Goal: Task Accomplishment & Management: Use online tool/utility

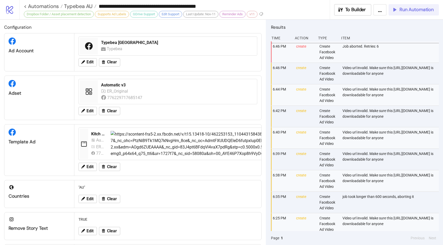
click at [405, 10] on span "Run Automation" at bounding box center [417, 10] width 34 height 6
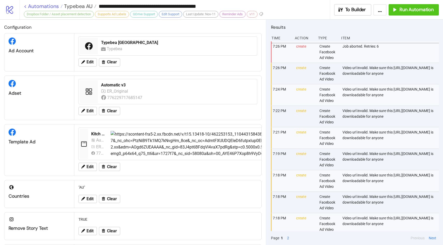
click at [55, 8] on link "< Automations" at bounding box center [43, 6] width 39 height 5
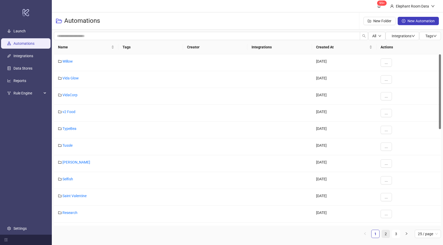
click at [385, 231] on link "2" at bounding box center [386, 234] width 8 height 8
click at [78, 145] on link "Bed Threads" at bounding box center [72, 146] width 20 height 4
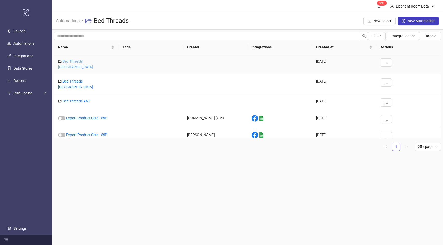
click at [84, 61] on link "Bed Threads [GEOGRAPHIC_DATA]" at bounding box center [75, 64] width 35 height 10
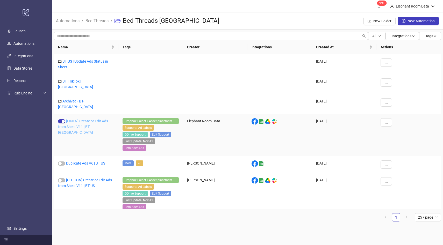
click at [93, 119] on link "[LINEN] Create or Edit Ads from Sheet V11 | BT [GEOGRAPHIC_DATA]" at bounding box center [83, 127] width 50 height 16
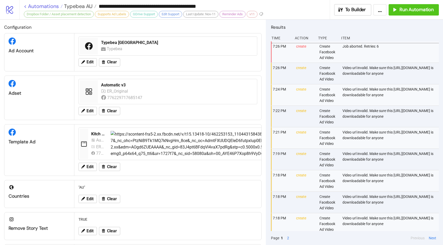
type input "**********"
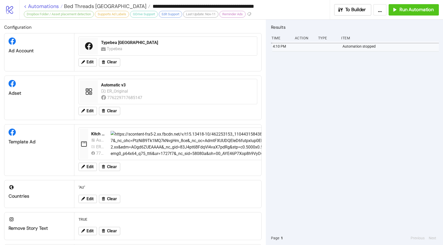
click at [54, 6] on link "< Automations" at bounding box center [43, 6] width 39 height 5
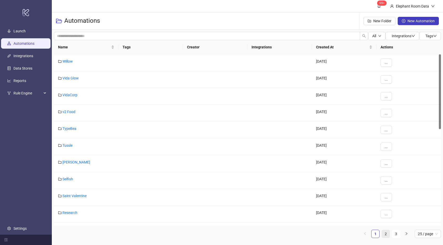
click at [387, 233] on link "2" at bounding box center [386, 234] width 8 height 8
click at [75, 145] on link "Bed Threads" at bounding box center [72, 146] width 20 height 4
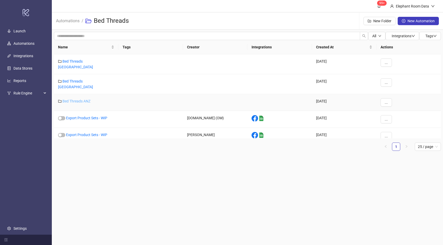
click at [81, 99] on link "Bed Threads ANZ" at bounding box center [76, 101] width 28 height 4
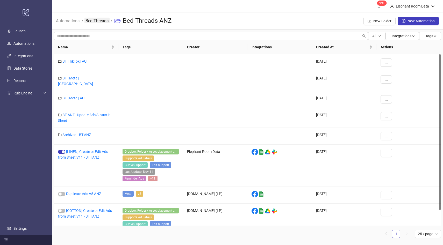
click at [103, 19] on link "Bed Threads" at bounding box center [96, 21] width 25 height 6
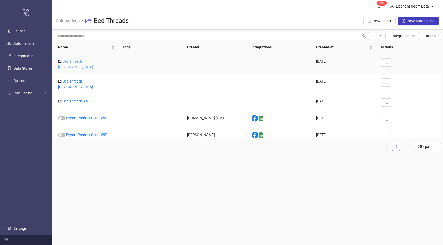
click at [86, 61] on link "Bed Threads [GEOGRAPHIC_DATA]" at bounding box center [75, 64] width 35 height 10
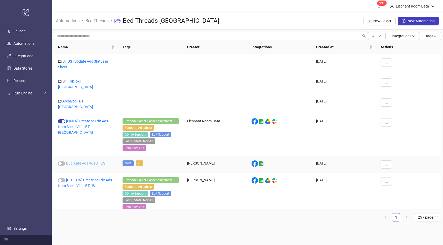
click at [88, 161] on link "Duplicate Ads V6 | BT US" at bounding box center [85, 163] width 39 height 4
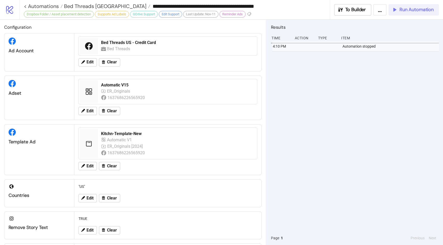
type input "**********"
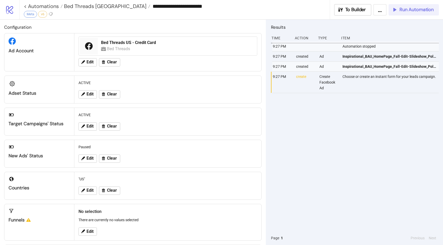
click at [412, 8] on span "Run Automation" at bounding box center [417, 10] width 34 height 6
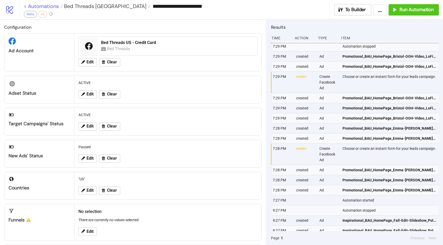
click at [50, 6] on link "< Automations" at bounding box center [43, 6] width 39 height 5
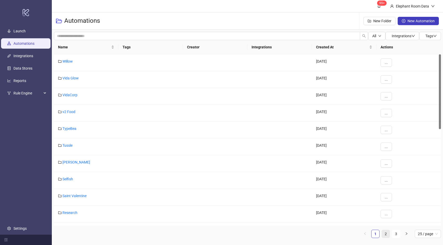
click at [386, 235] on link "2" at bounding box center [386, 234] width 8 height 8
click at [77, 144] on link "Bed Threads" at bounding box center [72, 146] width 20 height 4
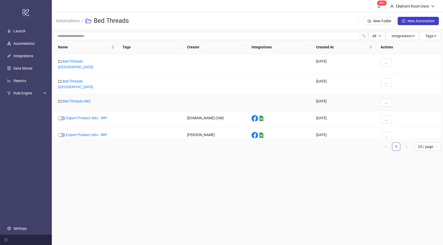
click at [82, 94] on div "Bed Threads ANZ" at bounding box center [86, 102] width 65 height 17
click at [82, 99] on link "Bed Threads ANZ" at bounding box center [76, 101] width 28 height 4
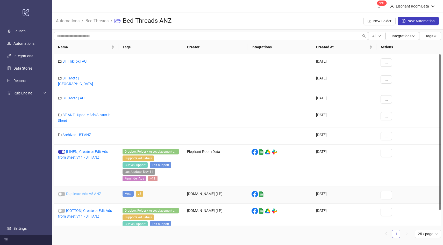
click at [87, 192] on link "Duplicate Ads V5 ANZ" at bounding box center [83, 194] width 35 height 4
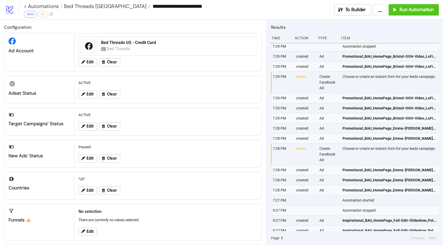
type input "**********"
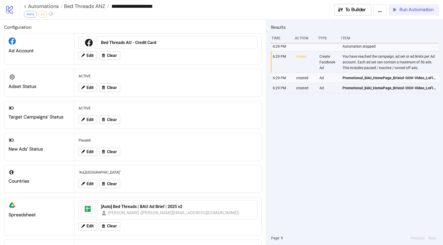
click at [404, 9] on span "Run Automation" at bounding box center [417, 10] width 34 height 6
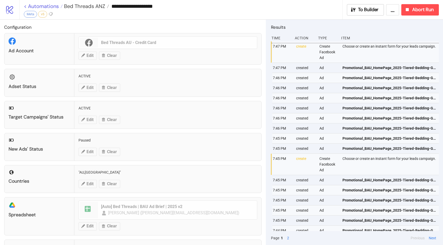
click at [46, 5] on link "< Automations" at bounding box center [43, 6] width 39 height 5
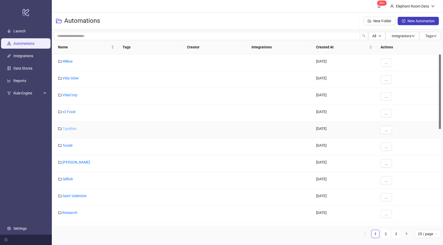
click at [71, 129] on link "TypeBea" at bounding box center [69, 129] width 14 height 4
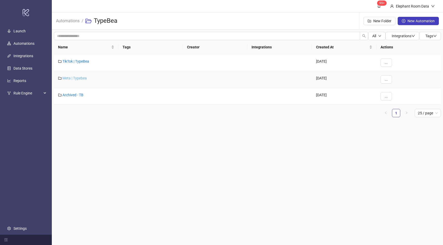
click at [81, 77] on link "Meta | Typebea" at bounding box center [74, 78] width 24 height 4
click at [76, 95] on link "Typebea AU" at bounding box center [71, 95] width 19 height 4
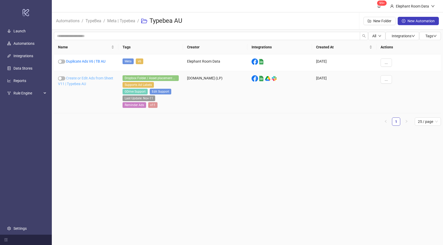
click at [91, 78] on link "Create or Edit Ads from Sheet V11 | Typebea AU" at bounding box center [85, 81] width 55 height 10
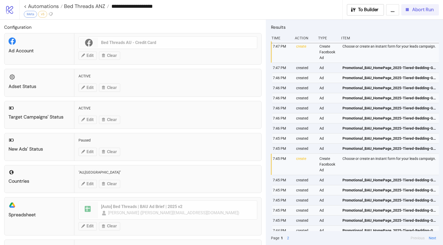
type input "**********"
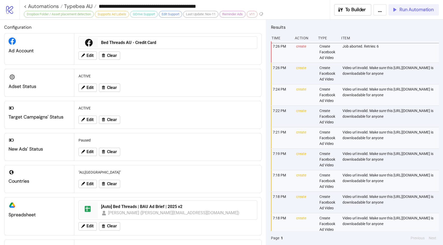
click at [412, 11] on span "Run Automation" at bounding box center [417, 10] width 34 height 6
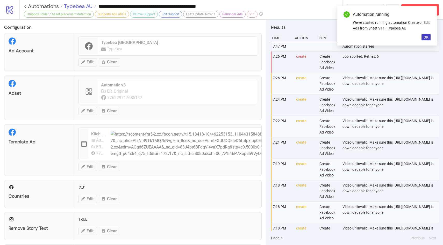
click at [87, 6] on span "Typebea AU" at bounding box center [78, 6] width 30 height 7
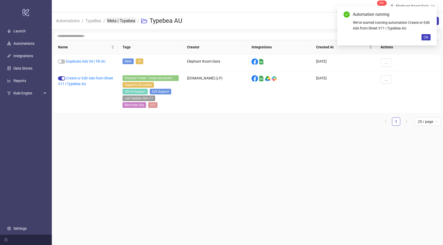
click at [120, 18] on link "Meta | Typebea" at bounding box center [121, 21] width 30 height 6
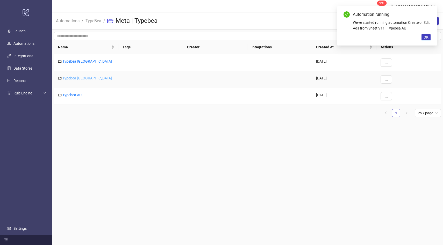
click at [78, 77] on link "Typebea [GEOGRAPHIC_DATA]" at bounding box center [87, 78] width 50 height 4
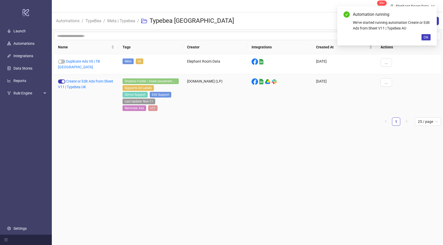
click at [78, 79] on link "Create or Edit Ads from Sheet V11 | Typebea UK" at bounding box center [85, 84] width 55 height 10
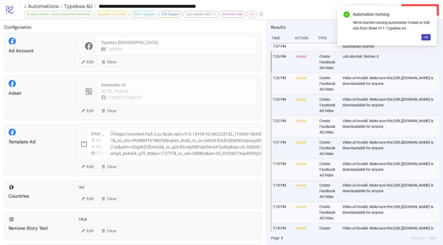
type input "**********"
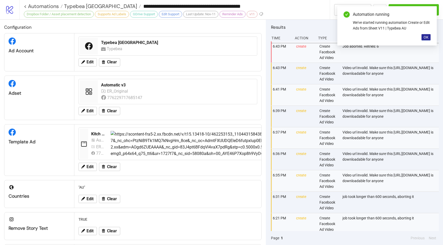
click at [425, 39] on span "OK" at bounding box center [426, 37] width 5 height 4
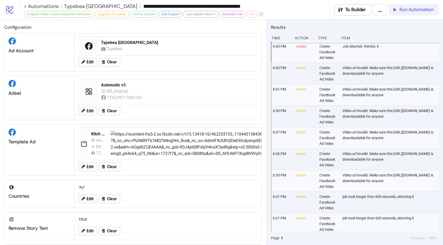
click at [418, 12] on span "Run Automation" at bounding box center [417, 10] width 34 height 6
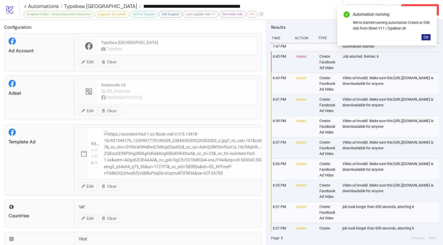
click at [426, 36] on span "OK" at bounding box center [426, 37] width 5 height 4
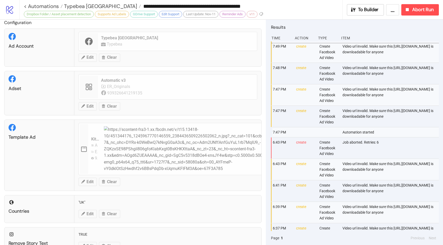
scroll to position [4, 0]
